Goal: Task Accomplishment & Management: Use online tool/utility

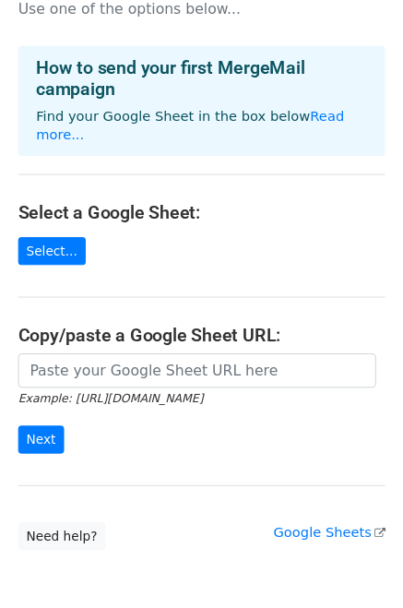
scroll to position [22, 0]
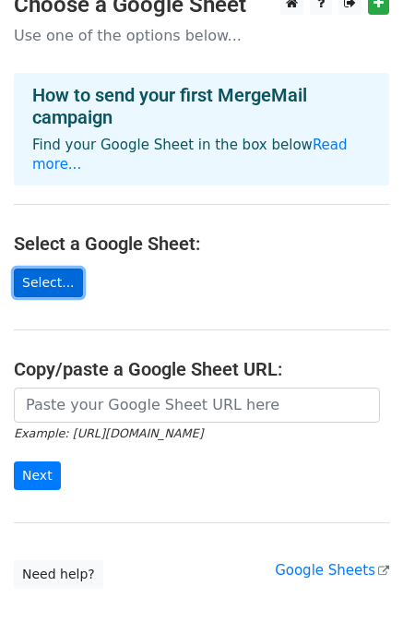
click at [57, 269] on link "Select..." at bounding box center [48, 283] width 69 height 29
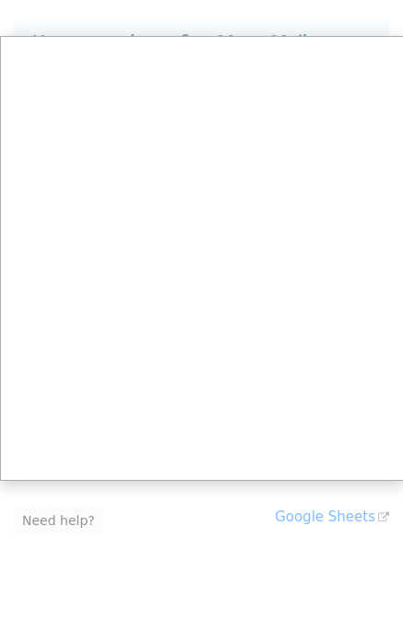
scroll to position [114, 0]
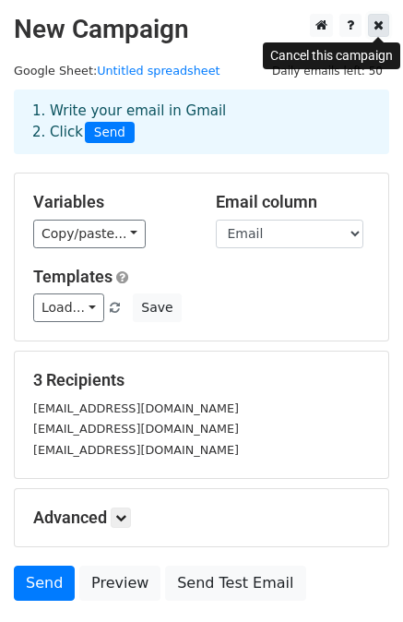
click at [376, 27] on icon at bounding box center [379, 24] width 10 height 13
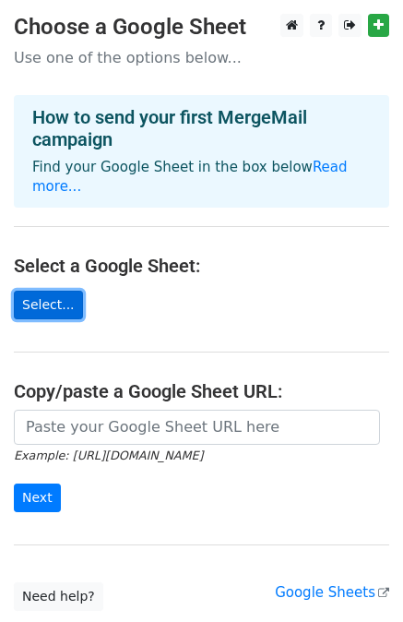
click at [39, 294] on link "Select..." at bounding box center [48, 305] width 69 height 29
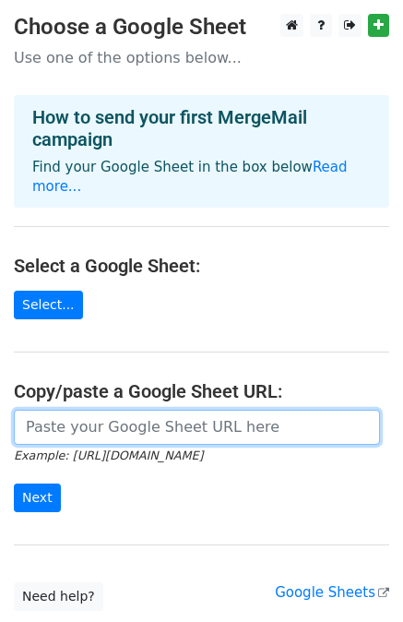
click at [154, 410] on input "url" at bounding box center [197, 427] width 366 height 35
paste input "https://docs.google.com/spreadsheets/d/1OpzzBISa7hOgruE0u_FJMf2YIX1h-9sLGlbenWe…"
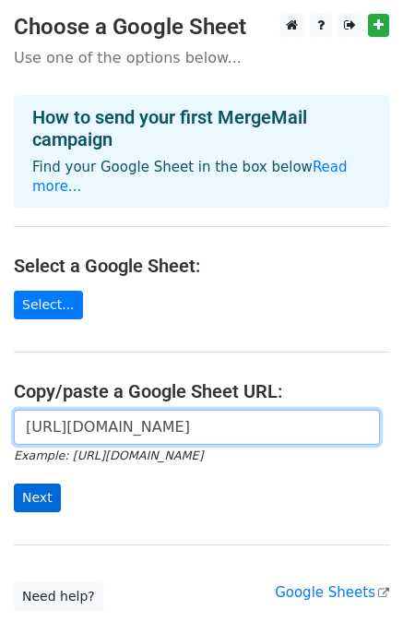
type input "https://docs.google.com/spreadsheets/d/1OpzzBISa7hOgruE0u_FJMf2YIX1h-9sLGlbenWe…"
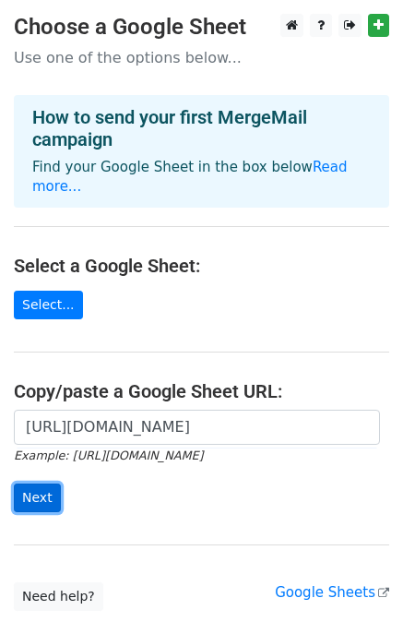
click at [40, 484] on input "Next" at bounding box center [37, 498] width 47 height 29
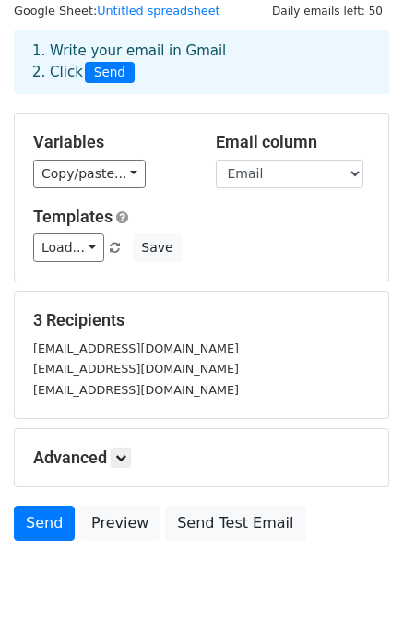
scroll to position [41, 0]
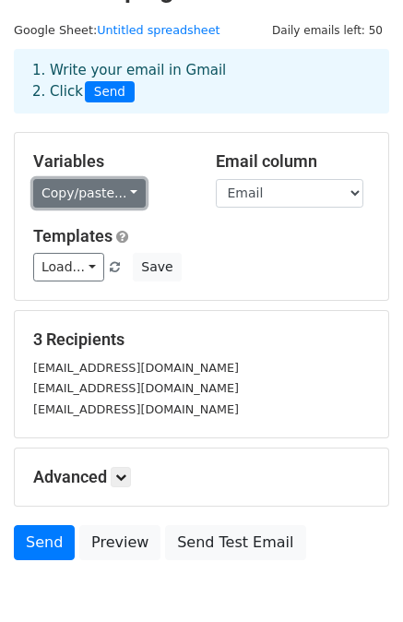
click at [119, 192] on link "Copy/paste..." at bounding box center [89, 193] width 113 height 29
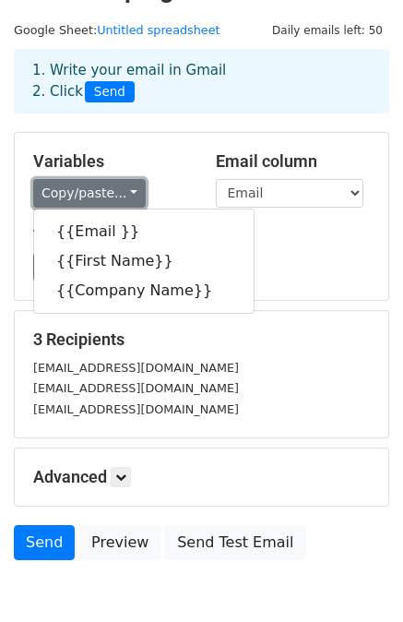
click at [114, 189] on link "Copy/paste..." at bounding box center [89, 193] width 113 height 29
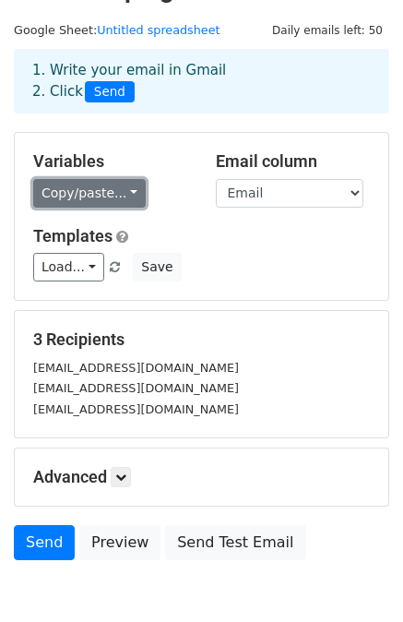
click at [115, 189] on link "Copy/paste..." at bounding box center [89, 193] width 113 height 29
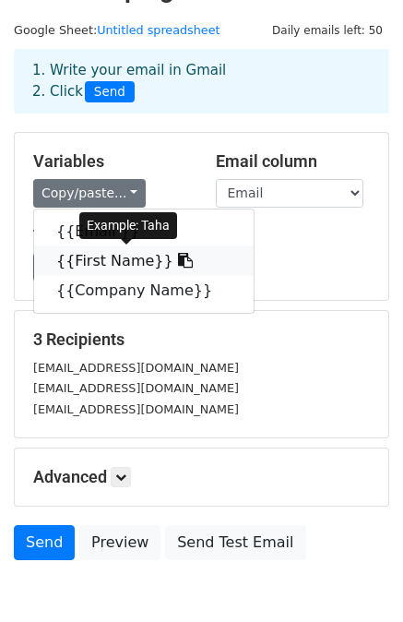
click at [99, 263] on link "{{First Name}}" at bounding box center [144, 261] width 220 height 30
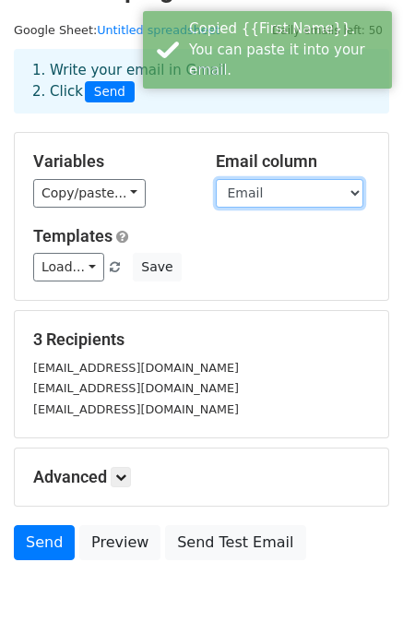
click at [286, 193] on select "Email First Name Company Name" at bounding box center [290, 193] width 148 height 29
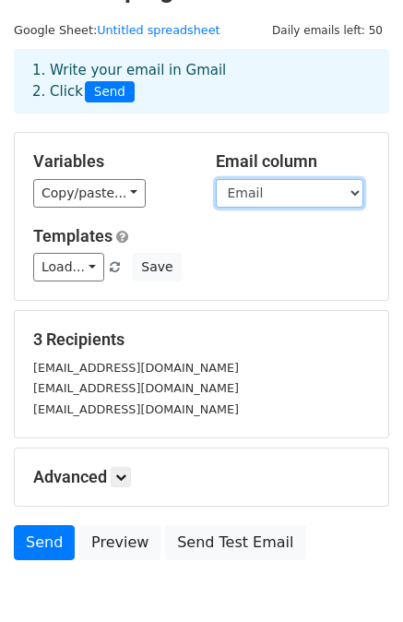
click at [282, 187] on select "Email First Name Company Name" at bounding box center [290, 193] width 148 height 29
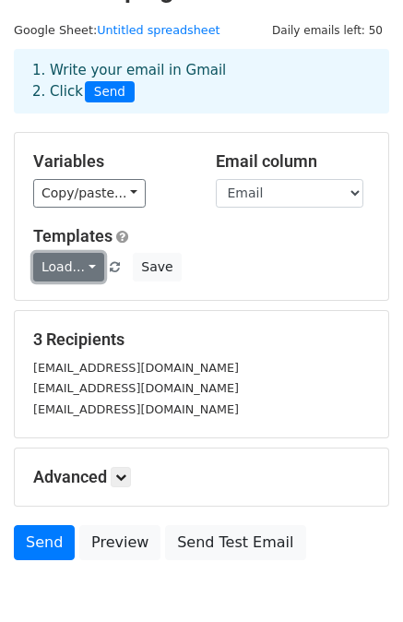
click at [80, 271] on link "Load..." at bounding box center [68, 267] width 71 height 29
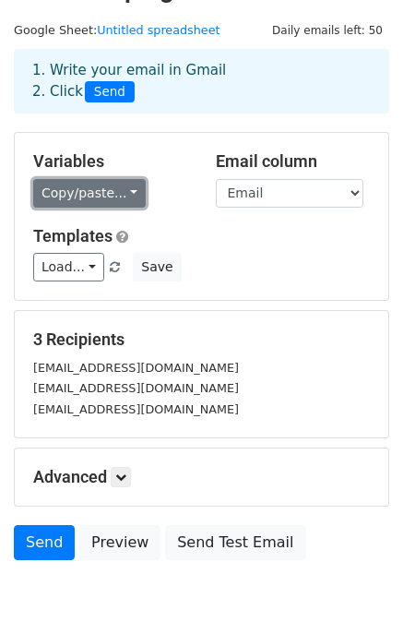
click at [121, 179] on link "Copy/paste..." at bounding box center [89, 193] width 113 height 29
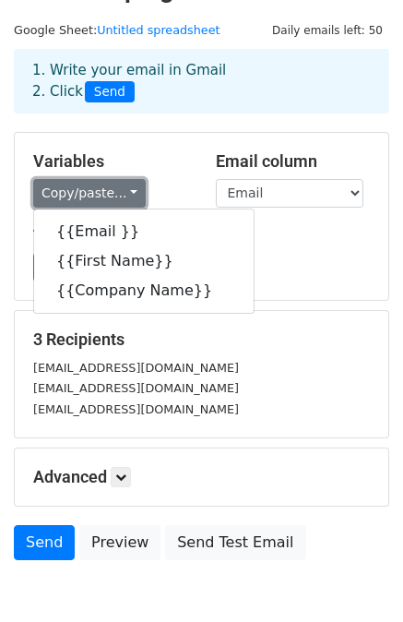
click at [116, 179] on link "Copy/paste..." at bounding box center [89, 193] width 113 height 29
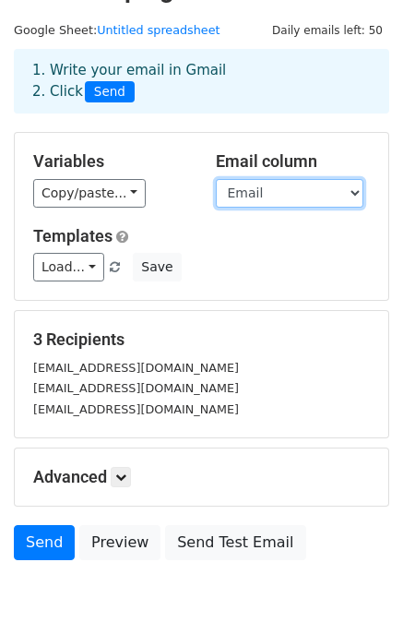
click at [322, 194] on select "Email First Name Company Name" at bounding box center [290, 193] width 148 height 29
click at [216, 179] on select "Email First Name Company Name" at bounding box center [290, 193] width 148 height 29
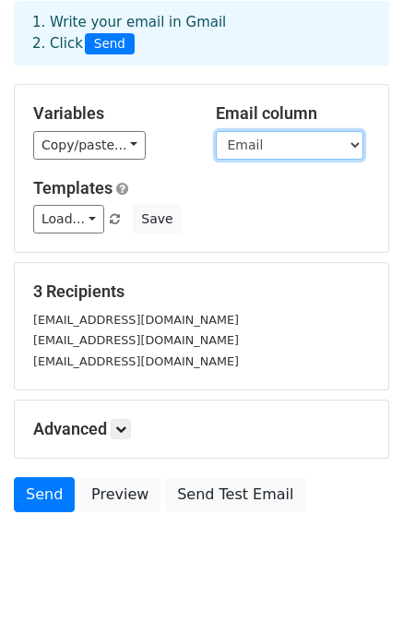
scroll to position [133, 0]
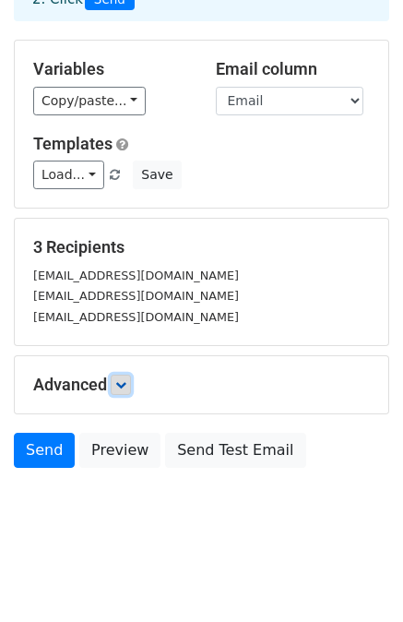
click at [120, 379] on icon at bounding box center [120, 384] width 11 height 11
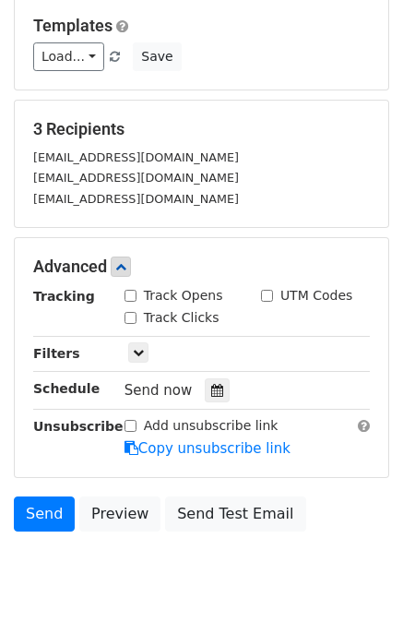
scroll to position [221, 0]
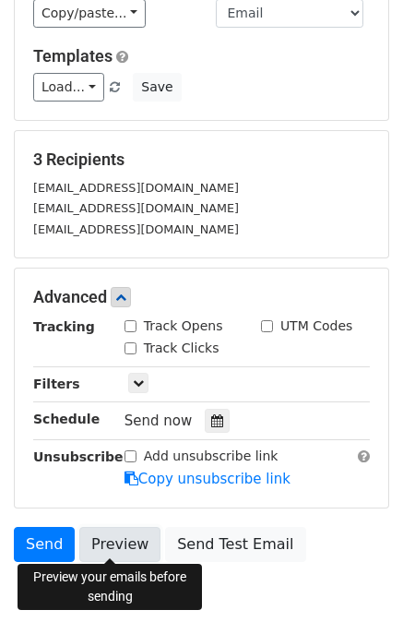
click at [125, 546] on link "Preview" at bounding box center [119, 544] width 81 height 35
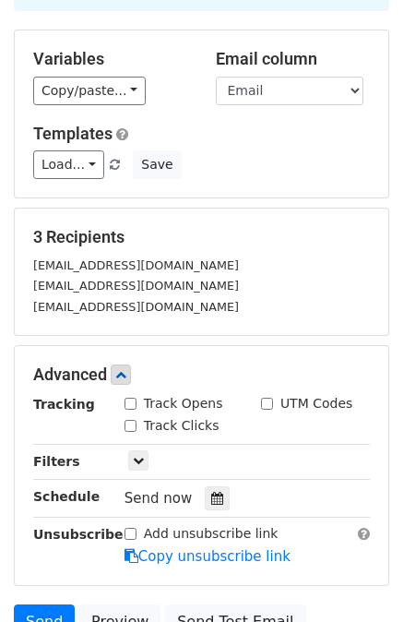
scroll to position [36, 0]
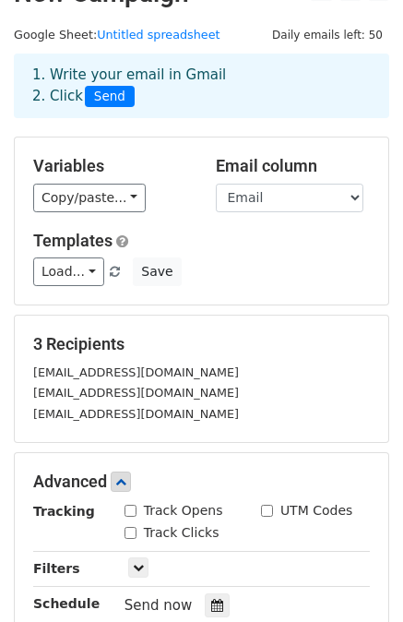
click at [100, 211] on div "Variables Copy/paste... {{Email }} {{First Name}} {{Company Name}}" at bounding box center [110, 184] width 183 height 56
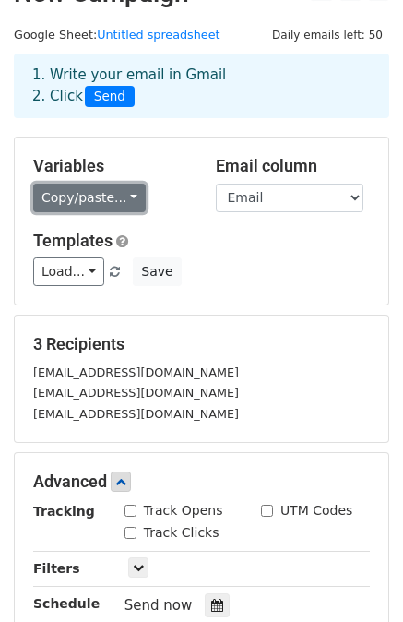
click at [101, 203] on link "Copy/paste..." at bounding box center [89, 198] width 113 height 29
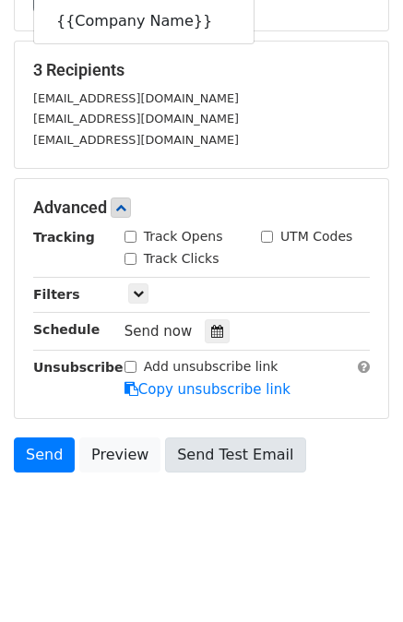
scroll to position [313, 0]
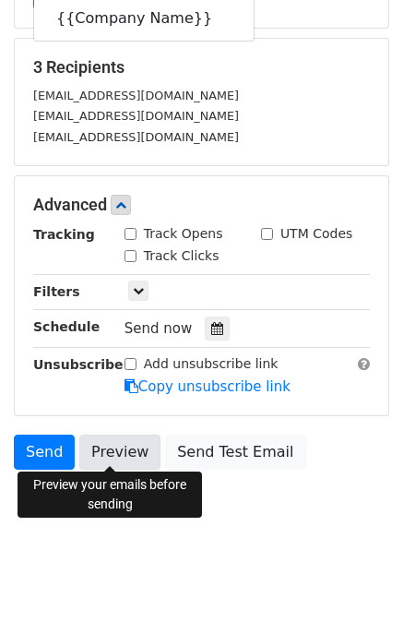
click at [110, 445] on link "Preview" at bounding box center [119, 452] width 81 height 35
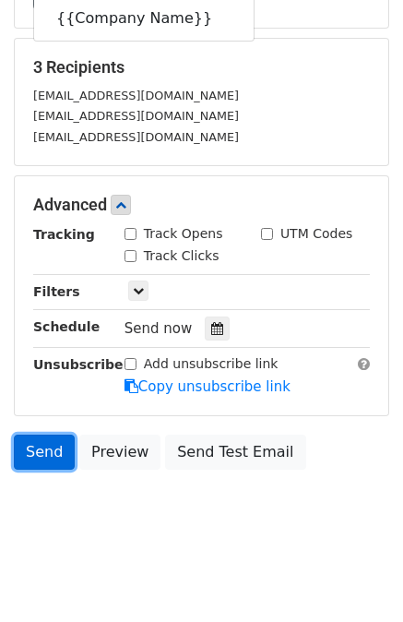
click at [21, 440] on link "Send" at bounding box center [44, 452] width 61 height 35
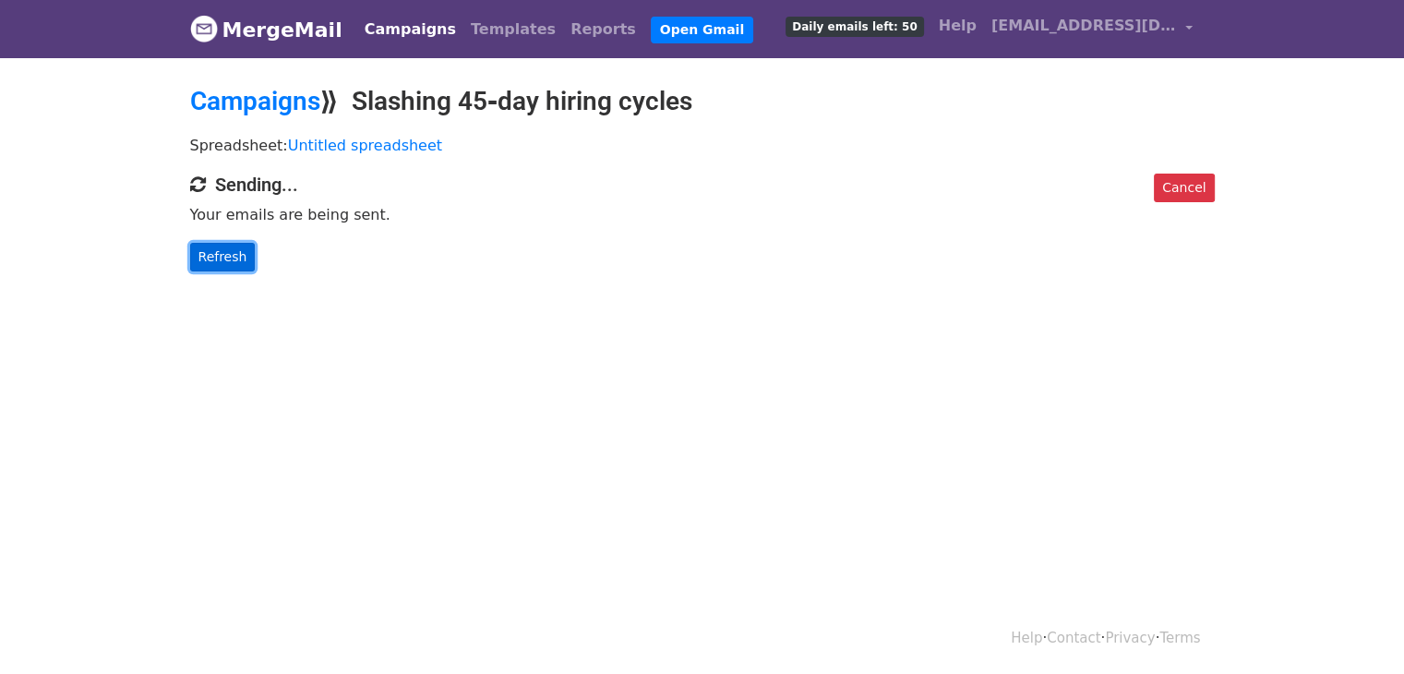
click at [240, 254] on link "Refresh" at bounding box center [223, 257] width 66 height 29
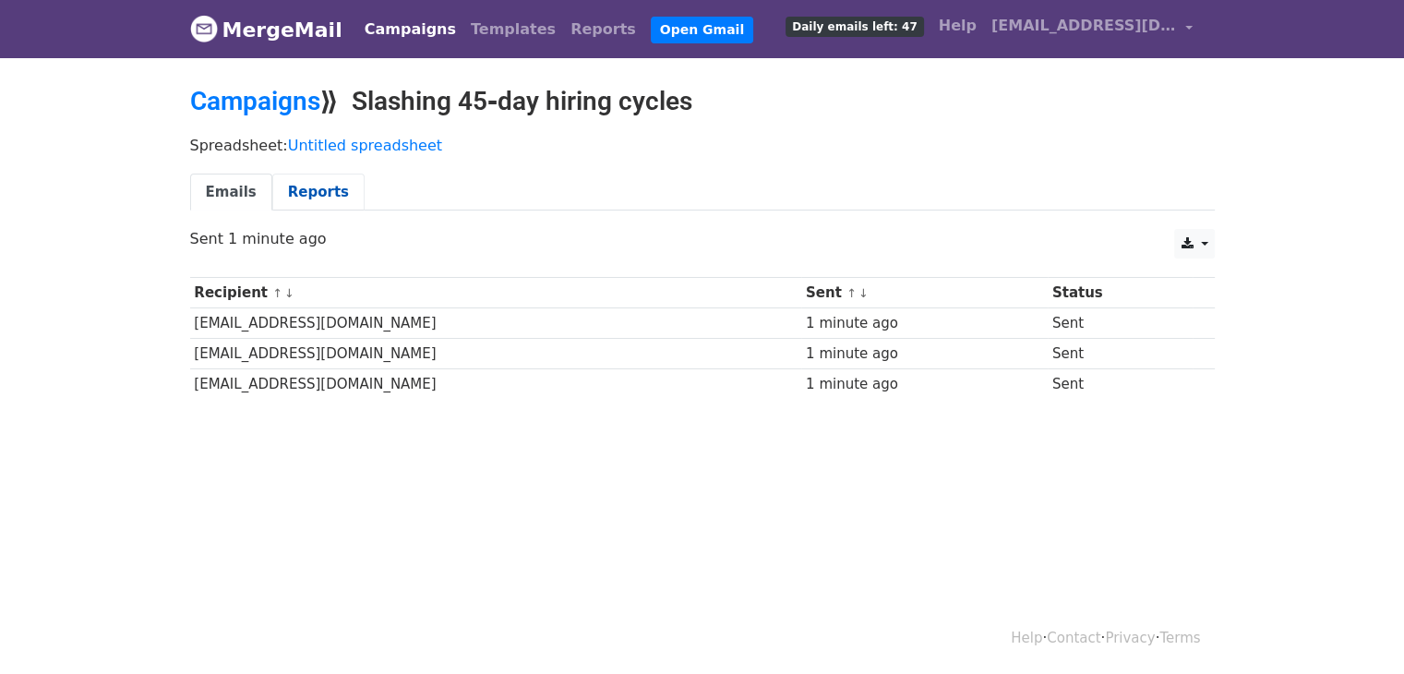
click at [314, 194] on link "Reports" at bounding box center [318, 193] width 92 height 38
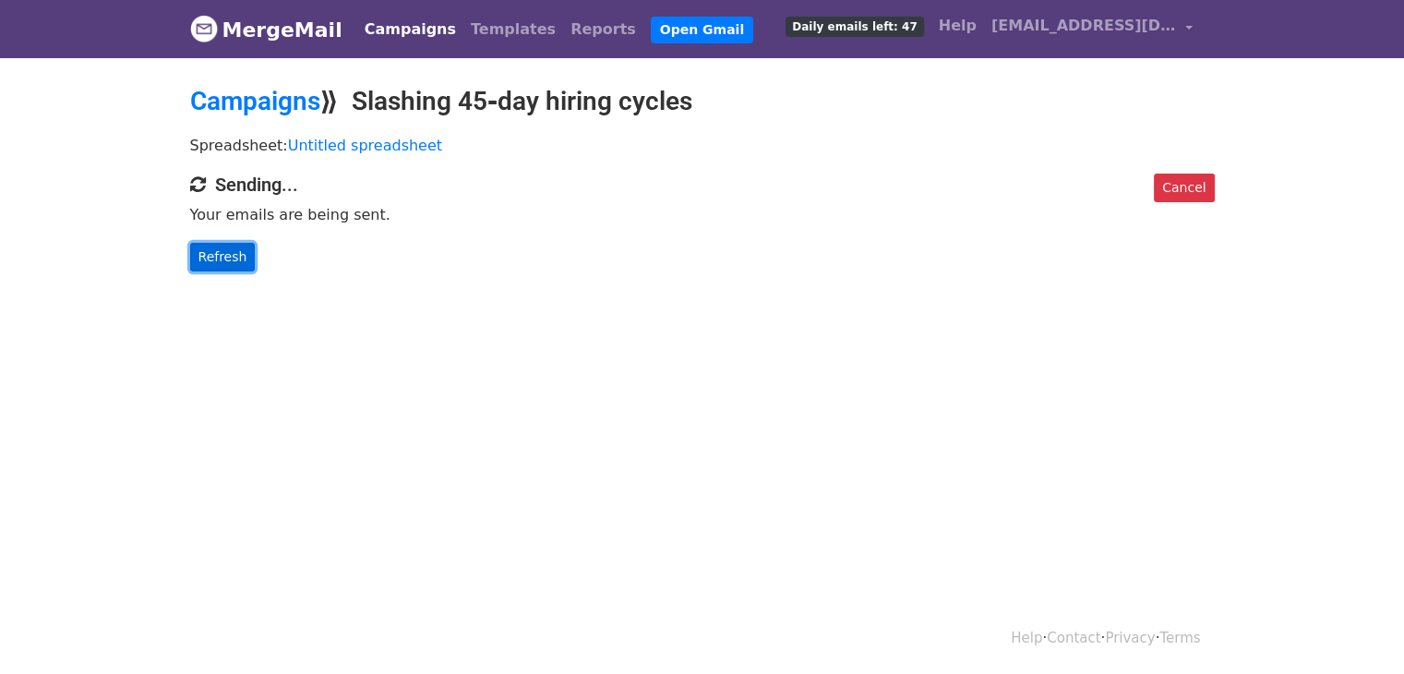
click at [224, 250] on link "Refresh" at bounding box center [223, 257] width 66 height 29
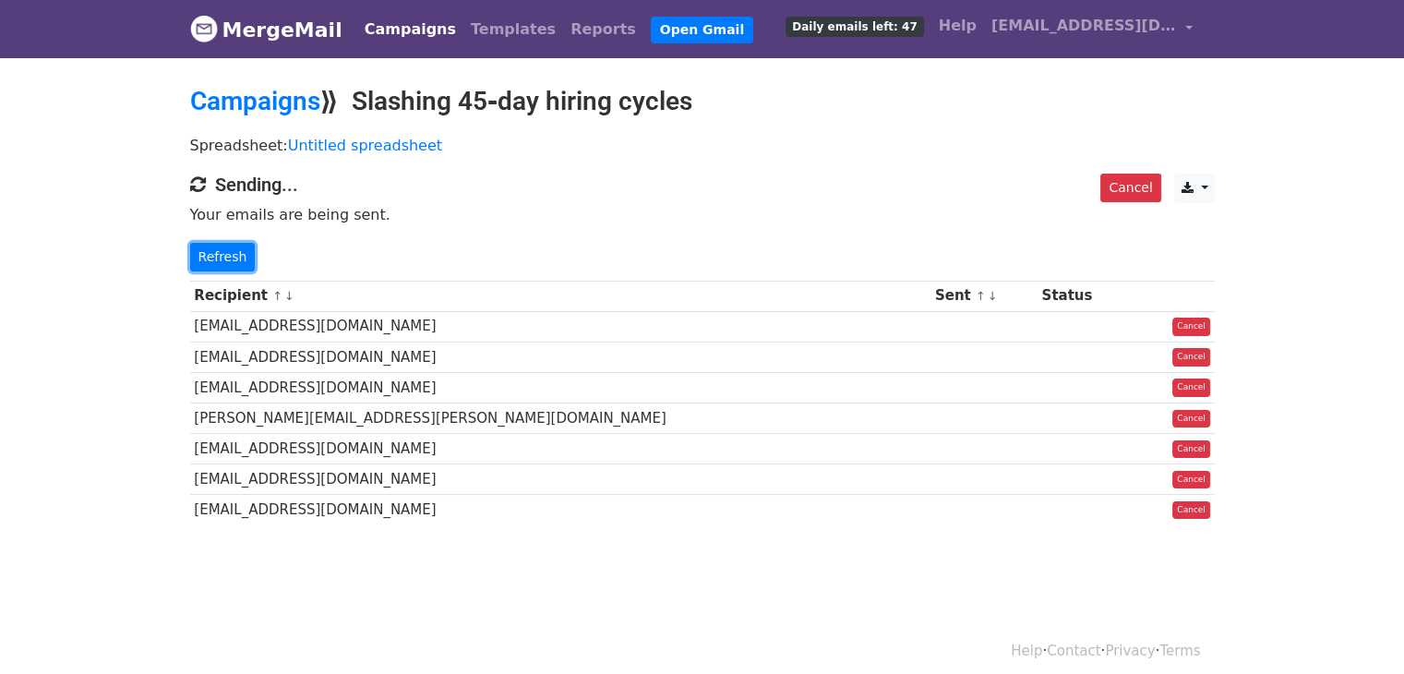
click at [224, 250] on link "Refresh" at bounding box center [223, 257] width 66 height 29
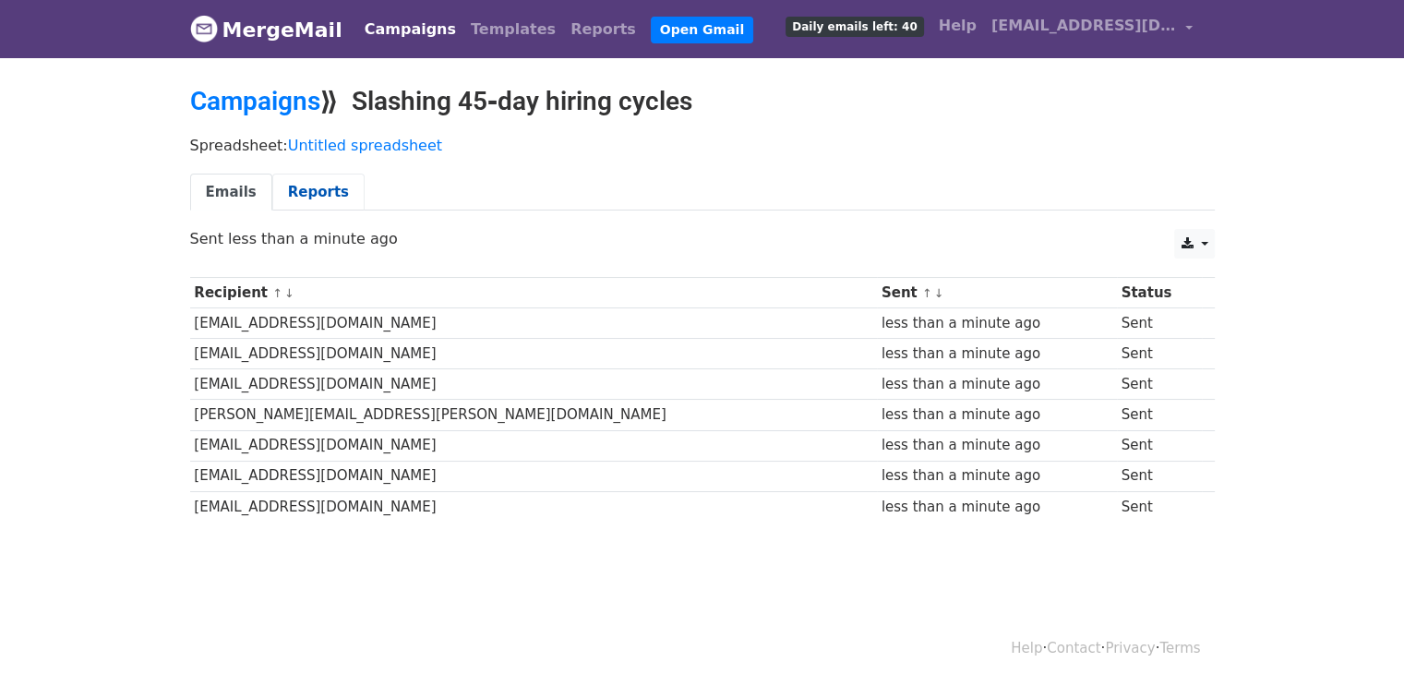
click at [306, 195] on link "Reports" at bounding box center [318, 193] width 92 height 38
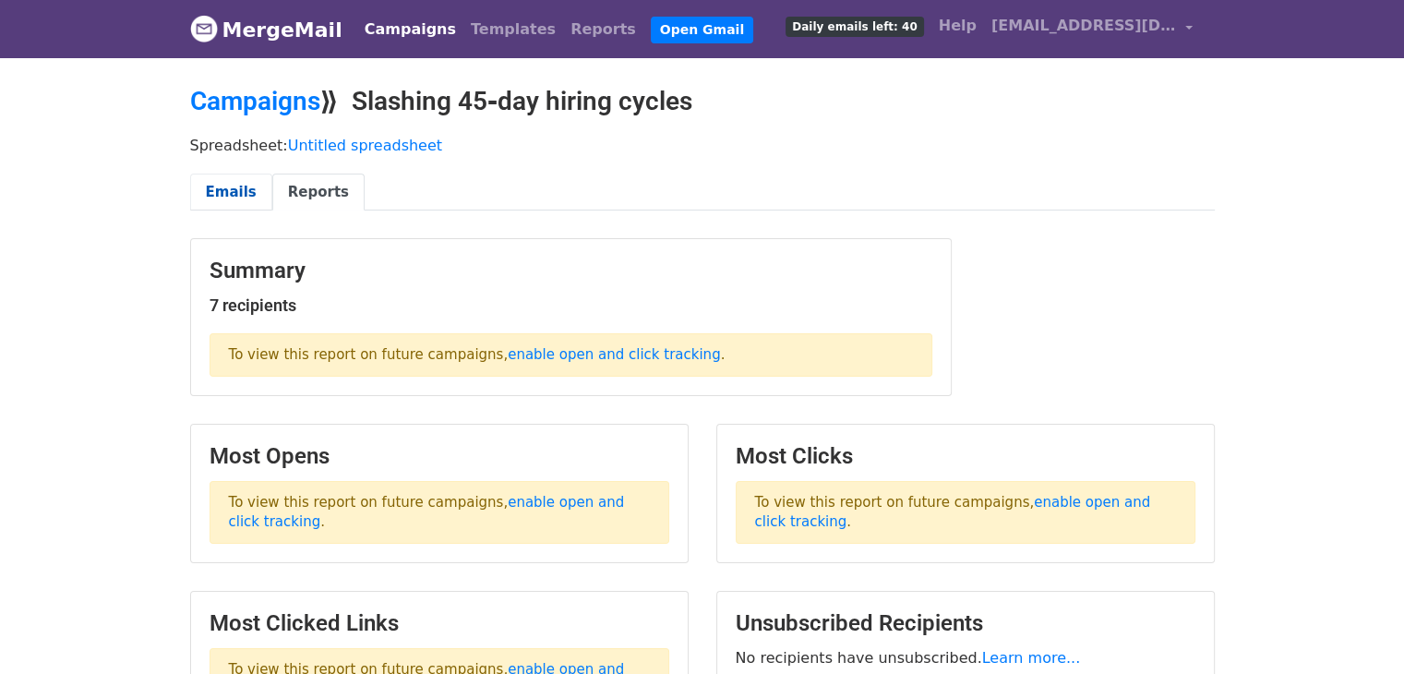
click at [234, 187] on link "Emails" at bounding box center [231, 193] width 82 height 38
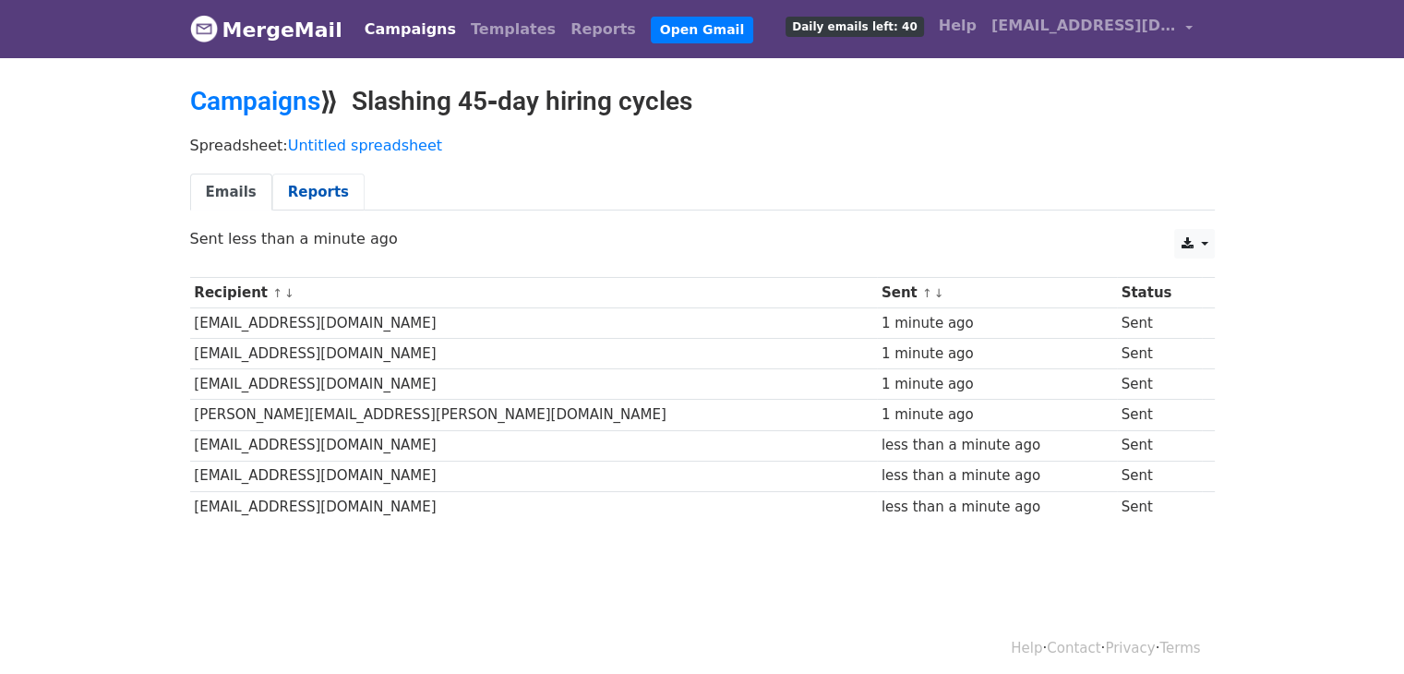
click at [303, 204] on link "Reports" at bounding box center [318, 193] width 92 height 38
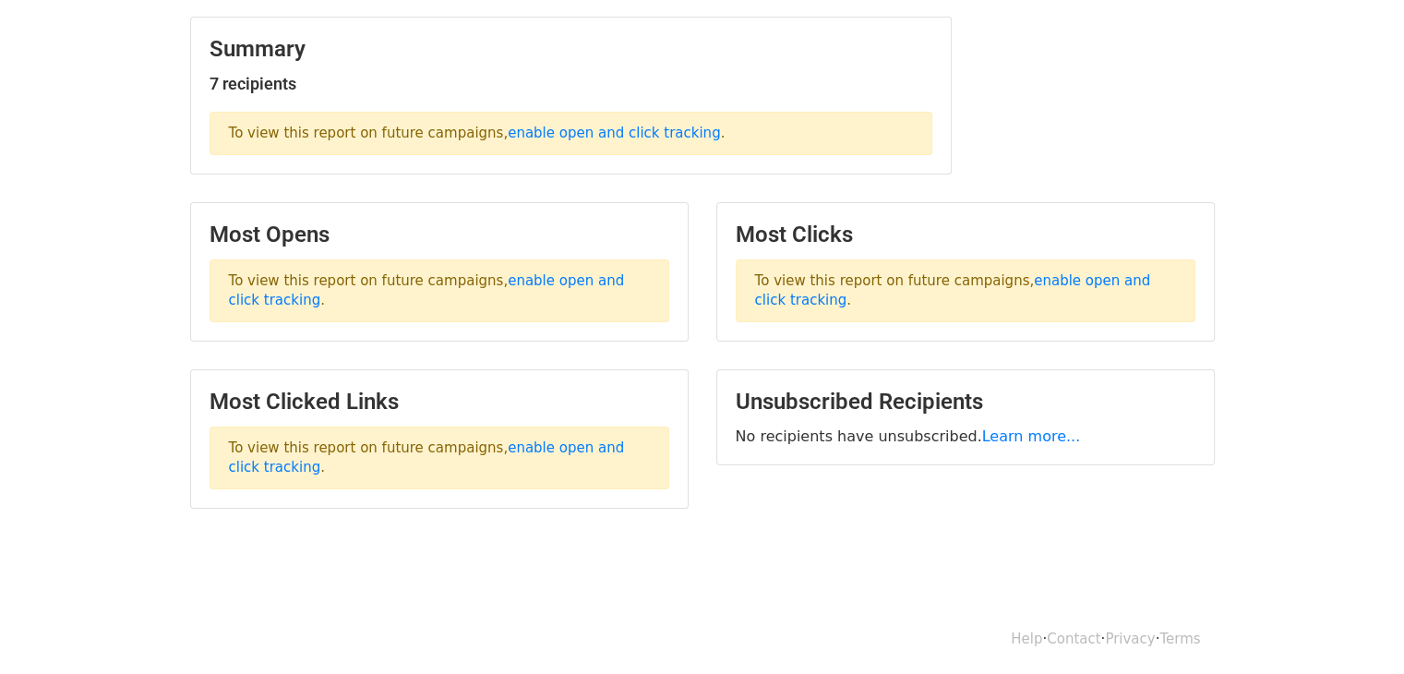
scroll to position [221, 0]
